Goal: Use online tool/utility: Utilize a website feature to perform a specific function

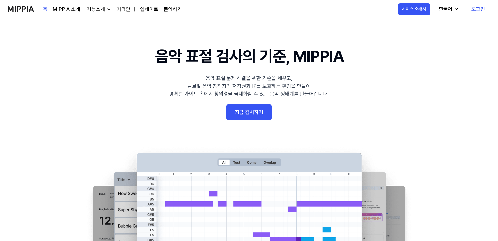
click at [232, 108] on link "지금 검사하기" at bounding box center [249, 112] width 46 height 16
click at [274, 103] on 배너 "음악 표절 검사의 기준, MIPPIA 음악 표절 문제 해결을 위한 기준을 세우고, 글로벌 음악 창작자의 저작권과 IP를 보호하는 환경을 만들어…" at bounding box center [249, 163] width 470 height 239
click at [267, 105] on link "지금 검사하기" at bounding box center [249, 112] width 46 height 16
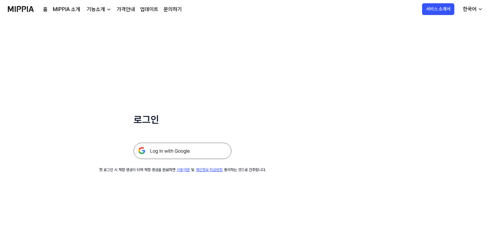
click at [154, 165] on div "로그인 첫 로그인 시 계정 생성이 되며 계정 생성을 완료하면 이용약관 및 개인정보 취급방침 동의하는 것으로 간주합니다." at bounding box center [182, 95] width 365 height 154
click at [157, 153] on img at bounding box center [183, 151] width 98 height 16
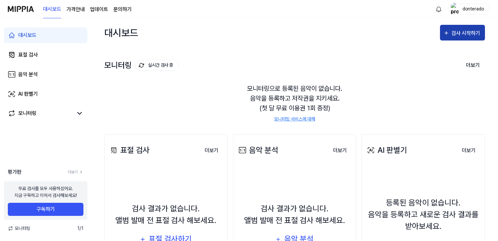
click at [459, 29] on div "검사 시작하기" at bounding box center [467, 33] width 30 height 8
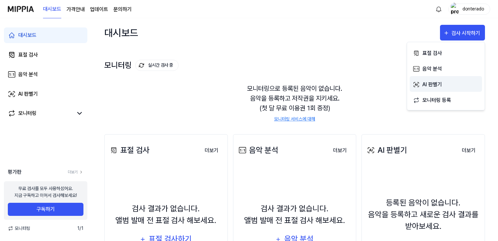
click at [436, 82] on div "AI 판별기" at bounding box center [451, 84] width 57 height 8
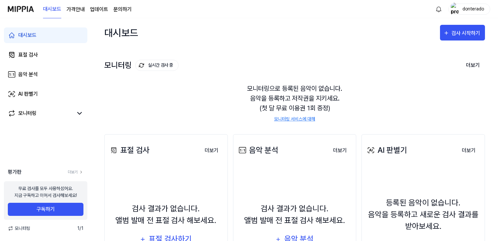
click at [461, 8] on div "donterado" at bounding box center [473, 8] width 25 height 7
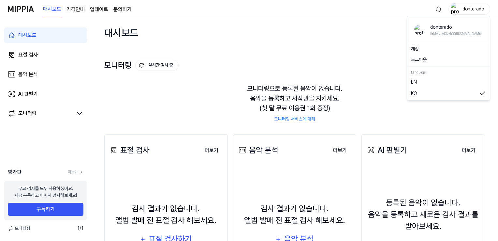
click at [429, 59] on button "로그아웃" at bounding box center [448, 59] width 75 height 7
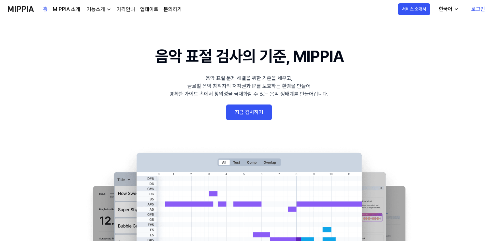
click at [476, 10] on link "로그인" at bounding box center [478, 9] width 24 height 18
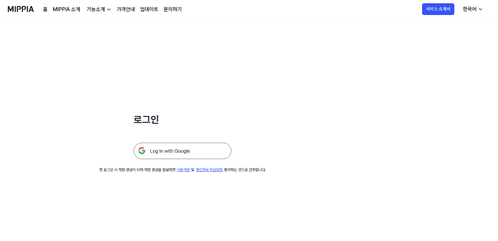
click at [199, 146] on img at bounding box center [183, 151] width 98 height 16
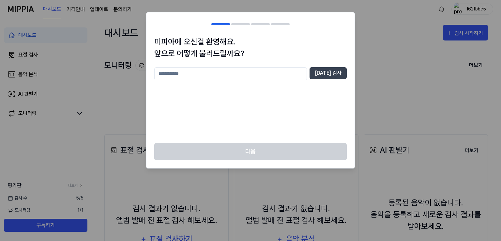
click at [292, 74] on input "text" at bounding box center [230, 73] width 153 height 13
drag, startPoint x: 295, startPoint y: 70, endPoint x: 149, endPoint y: 74, distance: 145.5
click at [149, 74] on div "미피아에 오신걸 환영해요. 앞으로 어떻게 불러드릴까요? ******* [DATE] 검사" at bounding box center [250, 89] width 208 height 107
type input "**********"
click at [342, 71] on button "[DATE] 검사" at bounding box center [328, 73] width 37 height 12
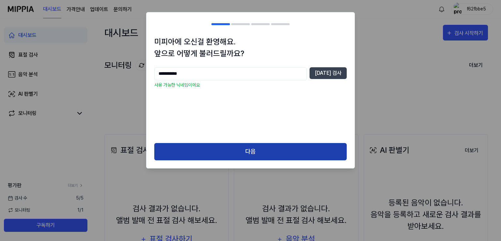
click at [308, 144] on button "다음" at bounding box center [250, 151] width 192 height 17
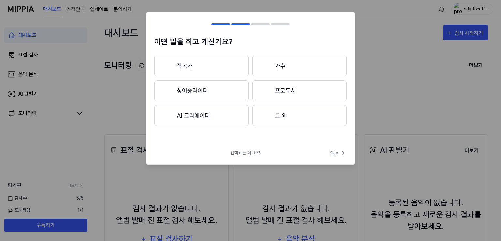
click at [339, 154] on span "Skip" at bounding box center [337, 152] width 17 height 7
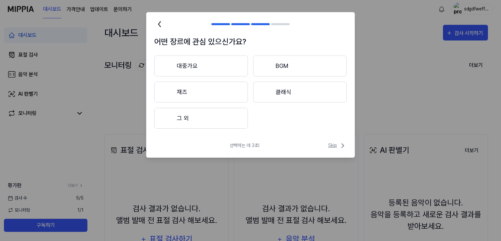
click at [336, 142] on span "Skip" at bounding box center [337, 146] width 19 height 8
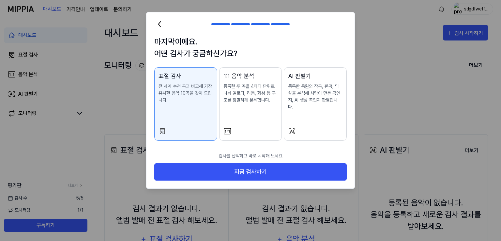
click at [338, 148] on p "검사를 선택하고 바로 시작해 보세요" at bounding box center [250, 155] width 192 height 15
click at [328, 96] on p "등록한 음원의 작곡, 편곡, 믹싱을 분석해 사람이 만든 곡인지, AI 생성 곡인지 판별합니다." at bounding box center [315, 96] width 54 height 27
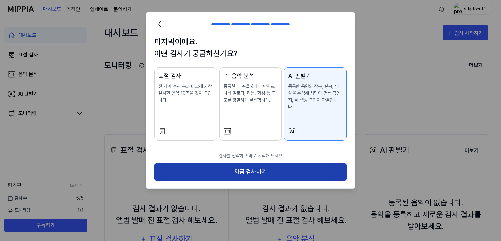
click at [313, 163] on button "지금 검사하기" at bounding box center [250, 171] width 192 height 17
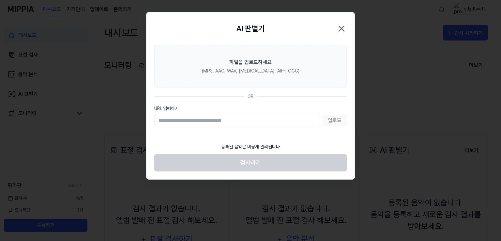
click at [337, 27] on icon "button" at bounding box center [341, 28] width 10 height 10
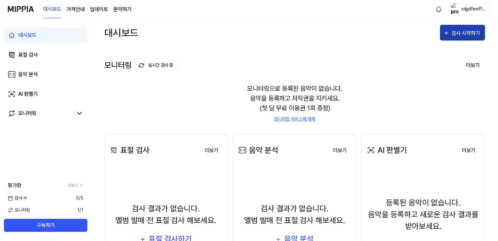
click at [455, 31] on div "검사 시작하기" at bounding box center [467, 33] width 30 height 8
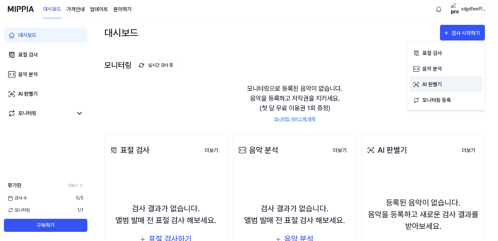
click at [437, 81] on div "AI 판별기" at bounding box center [451, 84] width 57 height 8
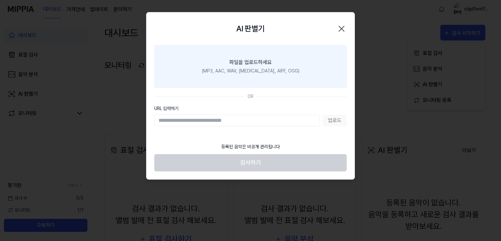
click at [261, 74] on div "(MP3, AAC, WAV, [MEDICAL_DATA], AIFF, OGG)" at bounding box center [251, 71] width 98 height 7
click at [0, 0] on input "파일을 업로드하세요 (MP3, AAC, WAV, [MEDICAL_DATA], AIFF, OGG)" at bounding box center [0, 0] width 0 height 0
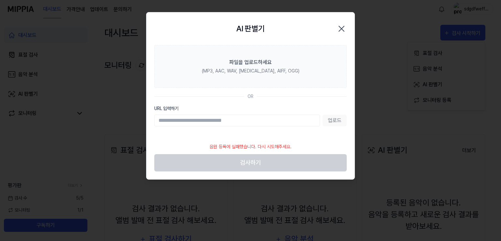
click at [178, 32] on div "AI 판별기 Close" at bounding box center [250, 28] width 192 height 17
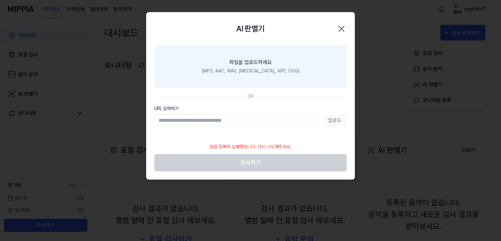
click at [214, 52] on label "파일을 업로드하세요 (MP3, AAC, WAV, [MEDICAL_DATA], AIFF, OGG)" at bounding box center [250, 66] width 192 height 43
click at [0, 0] on input "파일을 업로드하세요 (MP3, AAC, WAV, [MEDICAL_DATA], AIFF, OGG)" at bounding box center [0, 0] width 0 height 0
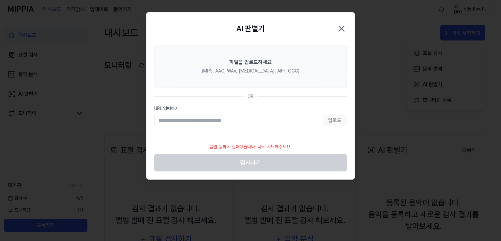
click at [340, 27] on icon "button" at bounding box center [341, 28] width 10 height 10
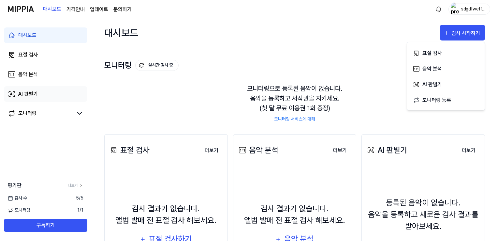
click at [45, 93] on link "AI 판별기" at bounding box center [45, 94] width 83 height 16
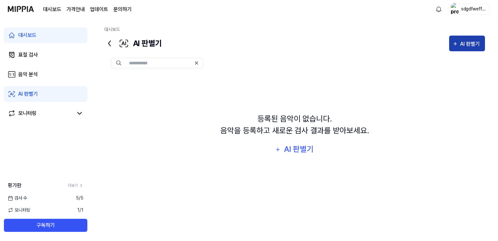
click at [461, 41] on div "AI 판별기" at bounding box center [472, 44] width 22 height 8
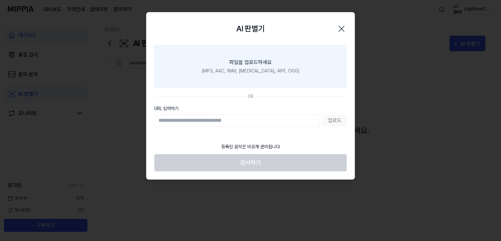
click at [254, 64] on div "파일을 업로드하세요" at bounding box center [250, 62] width 42 height 8
click at [0, 0] on input "파일을 업로드하세요 (MP3, AAC, WAV, [MEDICAL_DATA], AIFF, OGG)" at bounding box center [0, 0] width 0 height 0
click at [250, 60] on div "파일을 업로드하세요" at bounding box center [250, 62] width 42 height 8
click at [0, 0] on input "파일을 업로드하세요 (MP3, AAC, WAV, [MEDICAL_DATA], AIFF, OGG)" at bounding box center [0, 0] width 0 height 0
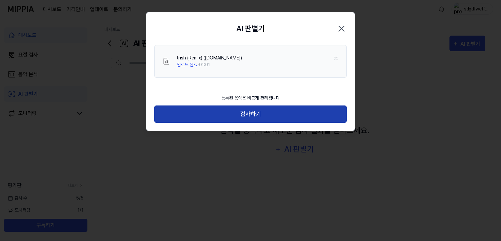
click at [239, 110] on button "검사하기" at bounding box center [250, 113] width 192 height 17
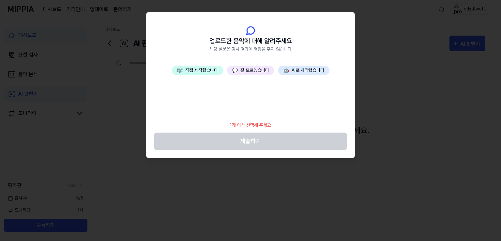
click at [263, 67] on button "💬 잘 모르겠습니다" at bounding box center [250, 70] width 47 height 9
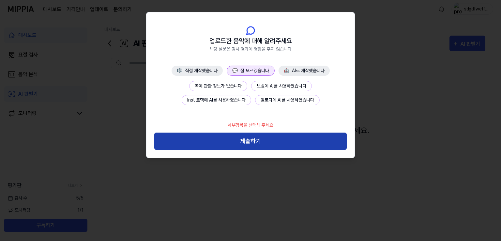
click at [262, 142] on button "제출하기" at bounding box center [250, 140] width 192 height 17
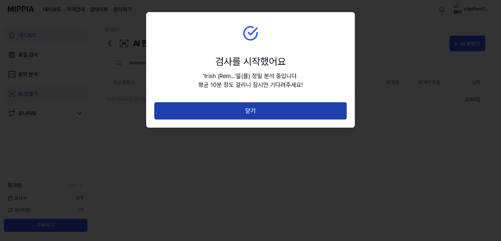
click at [241, 115] on button "닫기" at bounding box center [250, 110] width 192 height 17
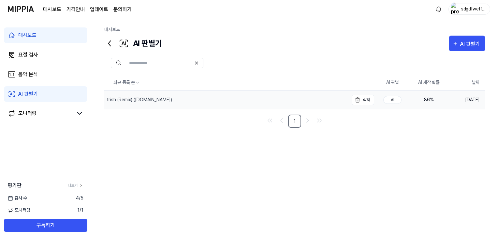
click at [169, 97] on div "trish (Remix) ([DOMAIN_NAME])" at bounding box center [226, 100] width 244 height 18
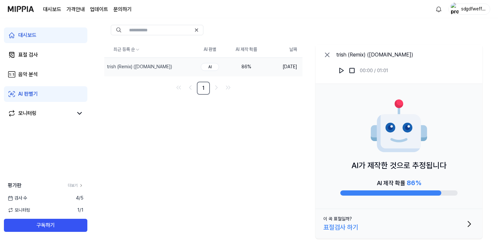
scroll to position [33, 0]
drag, startPoint x: 370, startPoint y: 217, endPoint x: 319, endPoint y: 145, distance: 88.3
click at [319, 146] on div "trish (Remix) ([DOMAIN_NAME]) 00:00 / 01:01 AI가 제작한 것으로 추정됩니다 AI 제작 확률 86 % 이 곡…" at bounding box center [399, 141] width 167 height 194
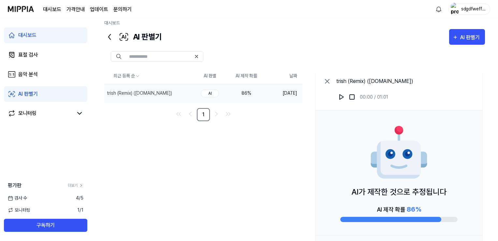
scroll to position [0, 0]
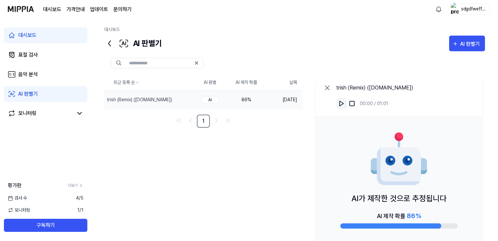
click at [340, 103] on img at bounding box center [342, 103] width 7 height 7
